Goal: Information Seeking & Learning: Learn about a topic

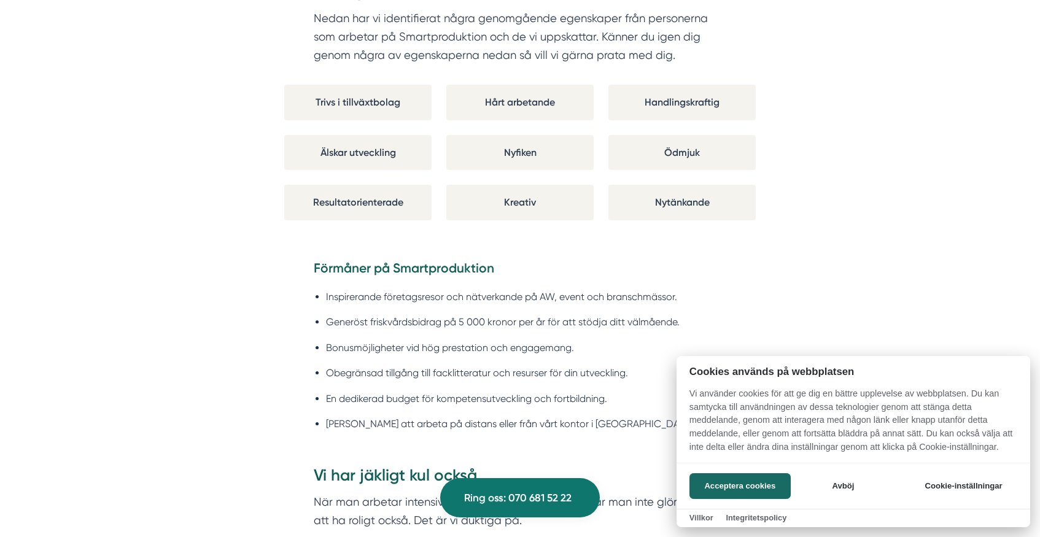
scroll to position [1039, 0]
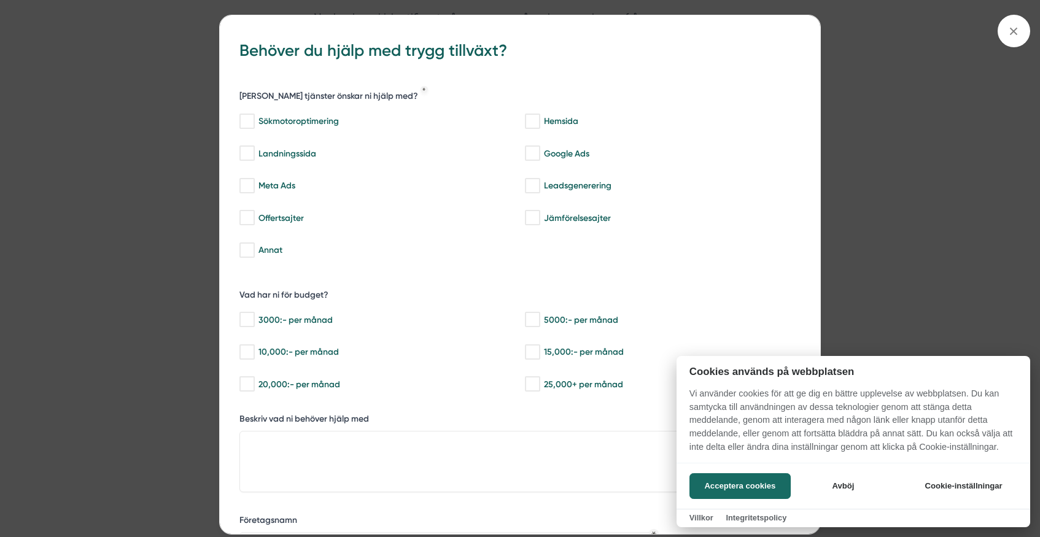
click at [1007, 29] on div at bounding box center [520, 268] width 1040 height 537
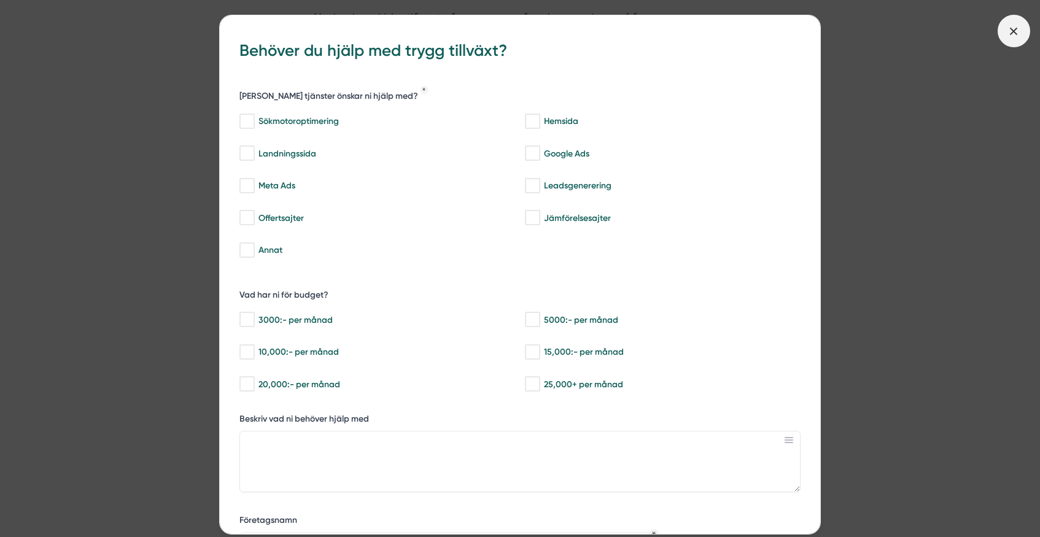
click at [1016, 28] on icon at bounding box center [1014, 32] width 14 height 14
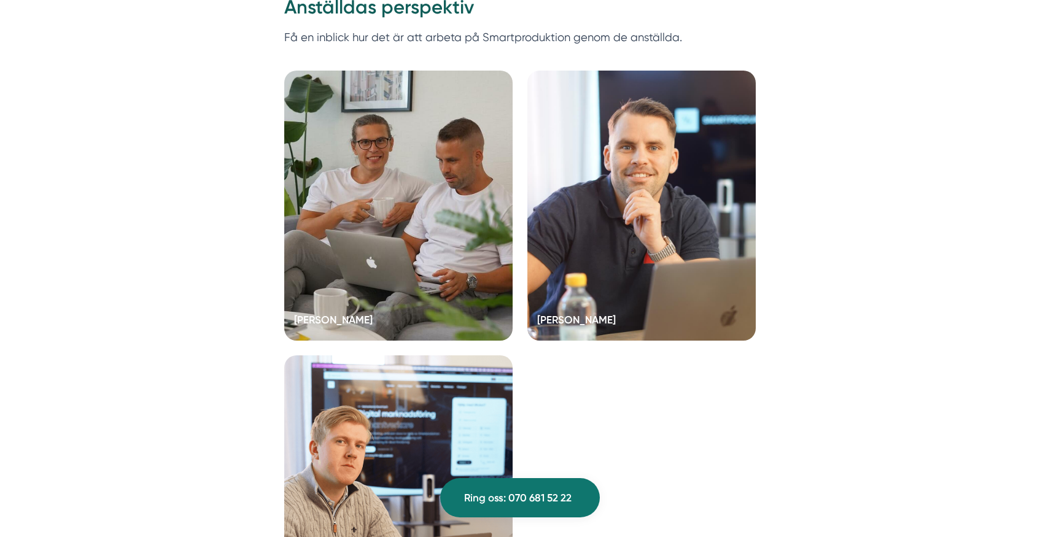
scroll to position [3418, 0]
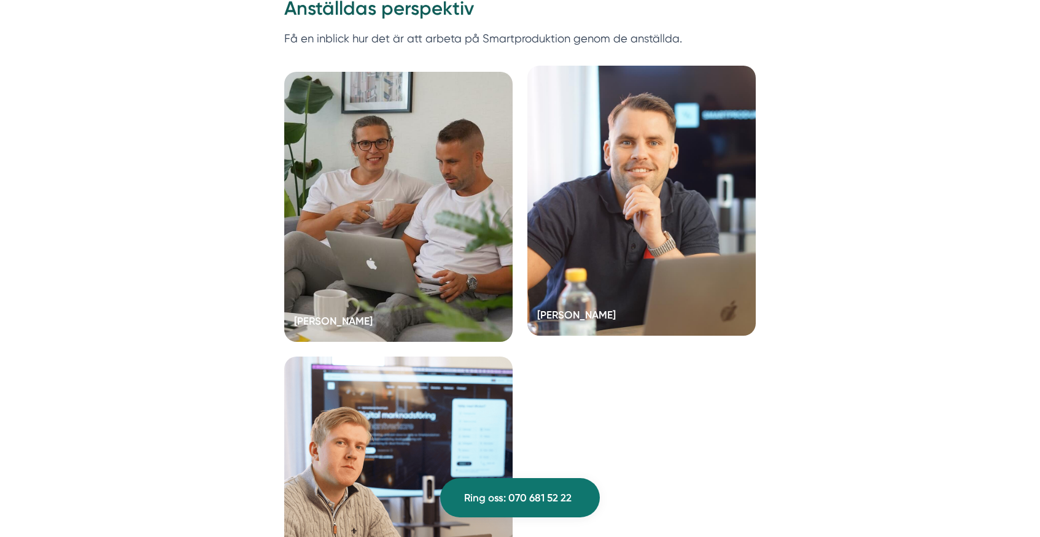
click at [619, 161] on div at bounding box center [641, 201] width 228 height 270
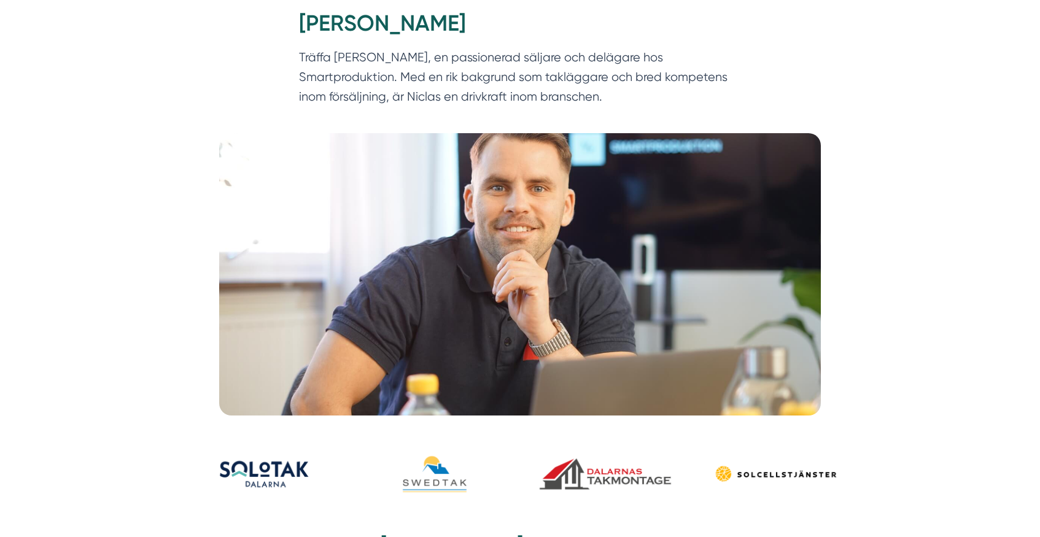
scroll to position [189, 0]
